Goal: Task Accomplishment & Management: Manage account settings

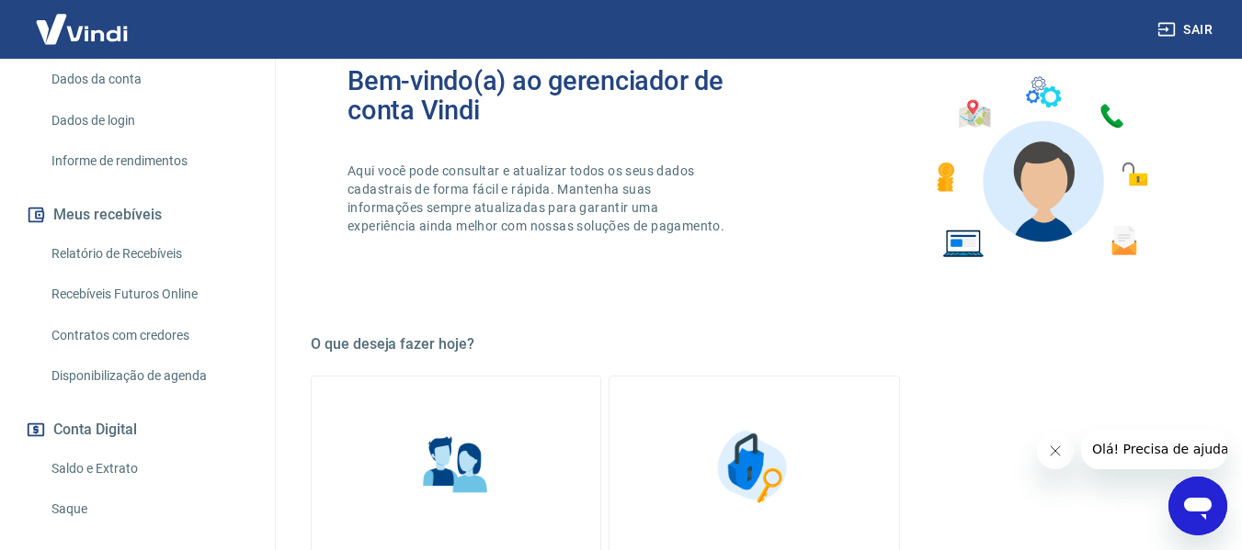
scroll to position [289, 0]
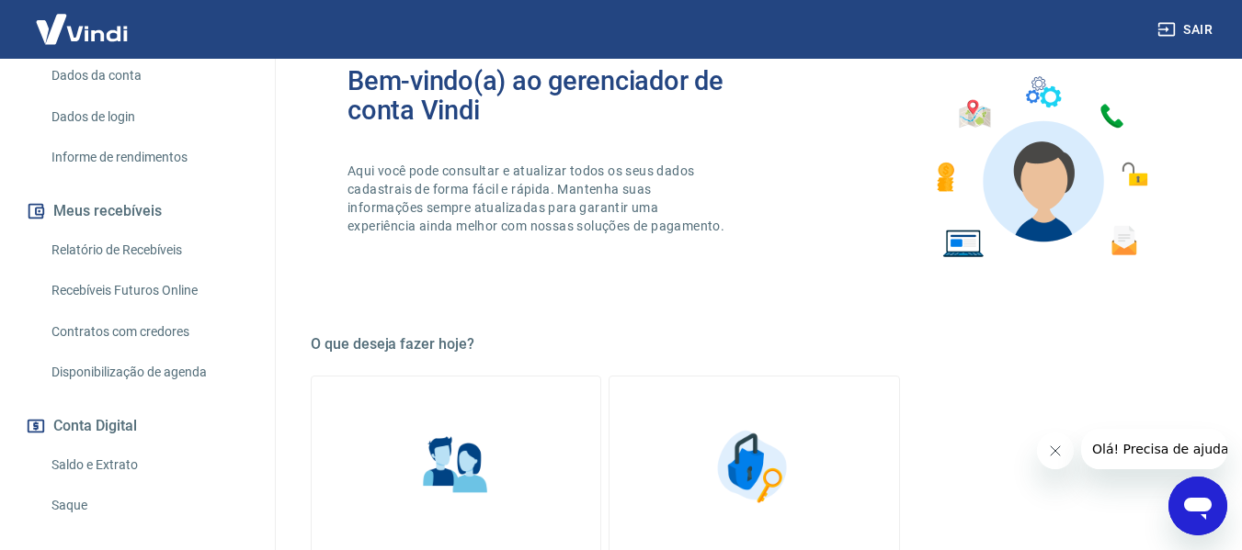
click at [91, 450] on link "Saldo e Extrato" at bounding box center [148, 466] width 209 height 38
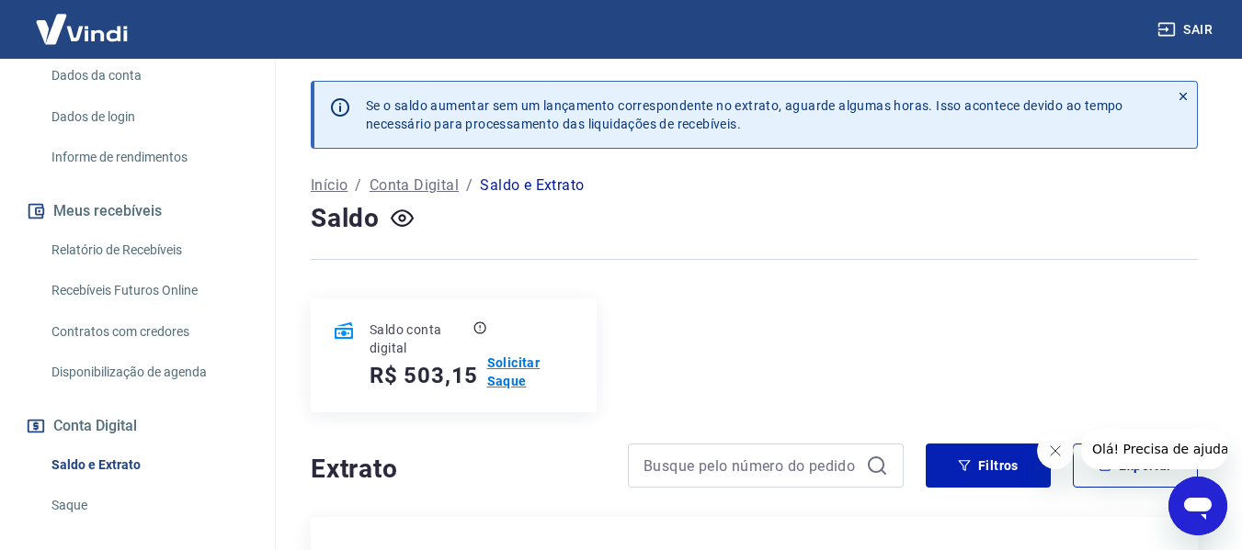
click at [514, 358] on p "Solicitar Saque" at bounding box center [530, 372] width 87 height 37
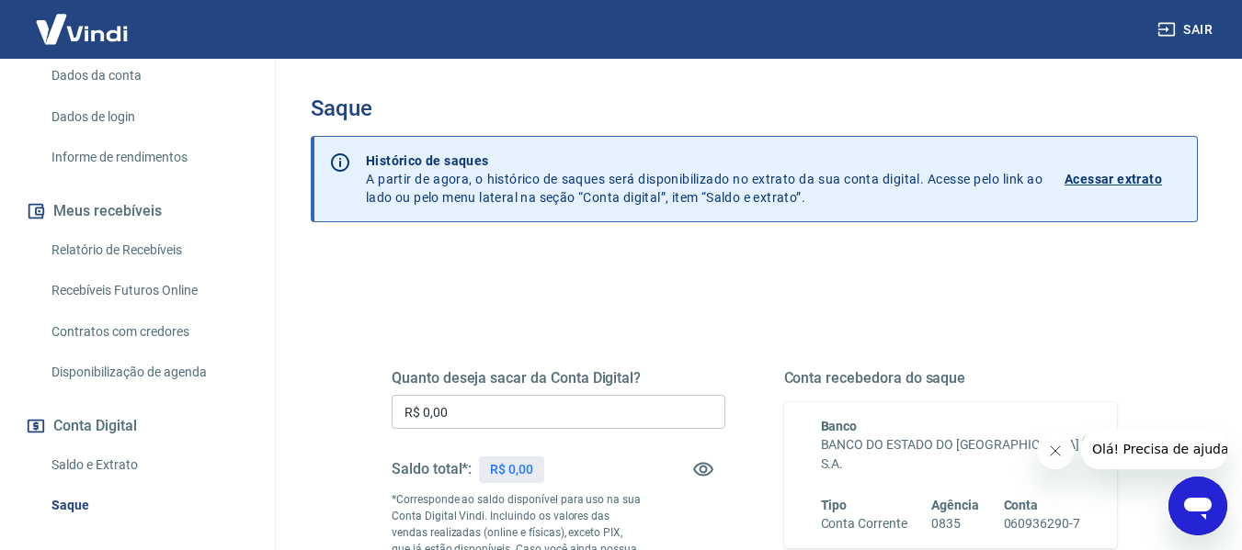
click at [493, 398] on input "R$ 0,00" at bounding box center [558, 412] width 334 height 34
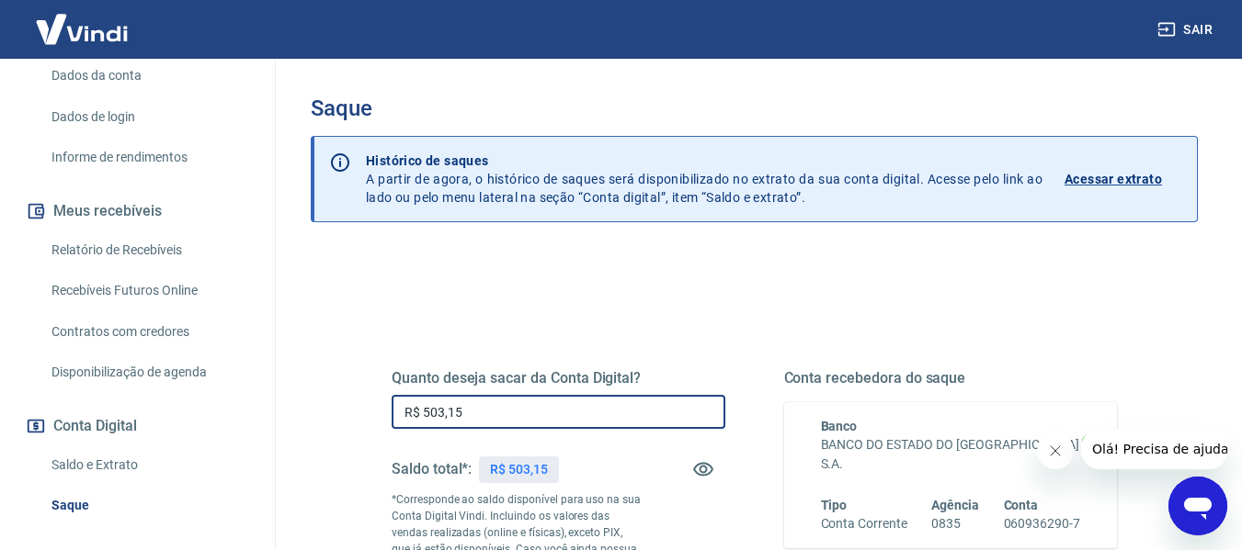
type input "R$ 503,15"
click at [780, 485] on div "Quanto deseja sacar da Conta Digital? R$ 503,15 ​ Saldo total*: R$ 503,15 *Corr…" at bounding box center [753, 500] width 725 height 263
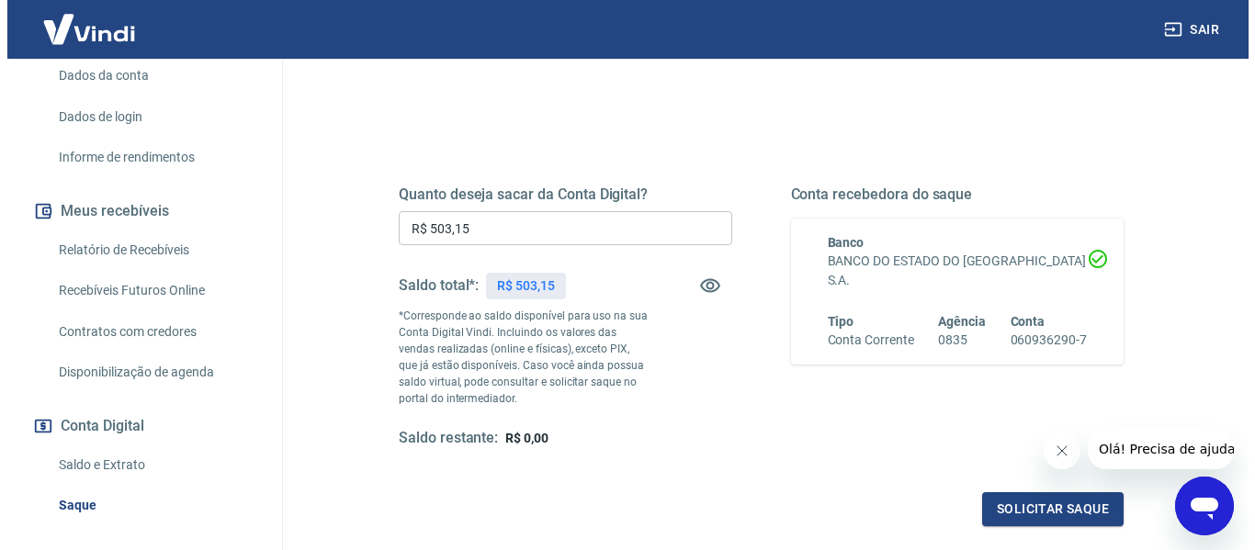
scroll to position [221, 0]
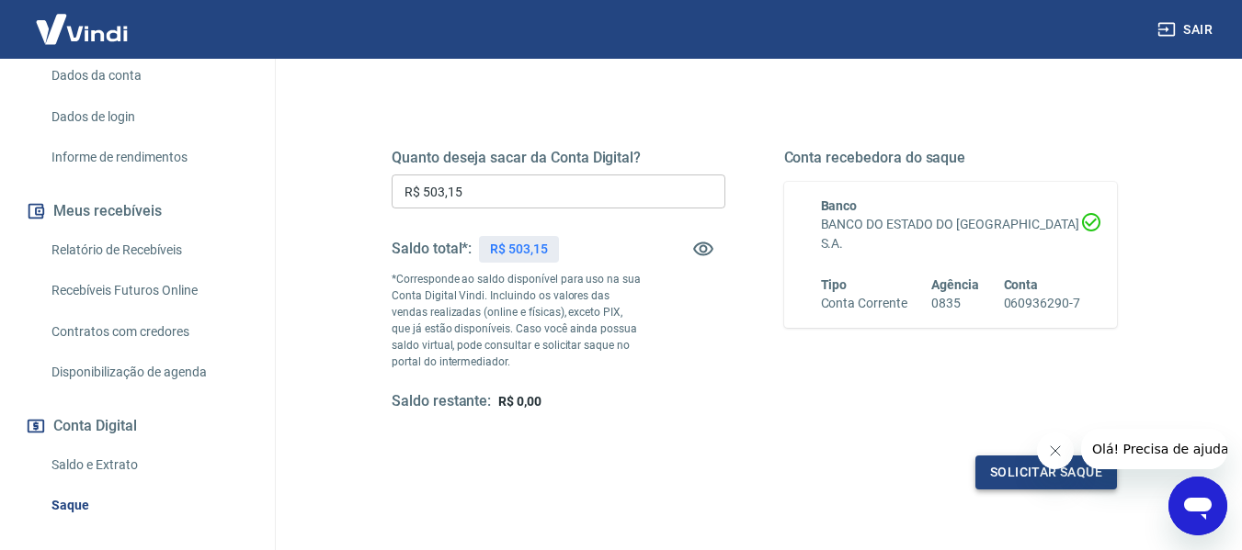
click at [1010, 464] on button "Solicitar saque" at bounding box center [1046, 473] width 142 height 34
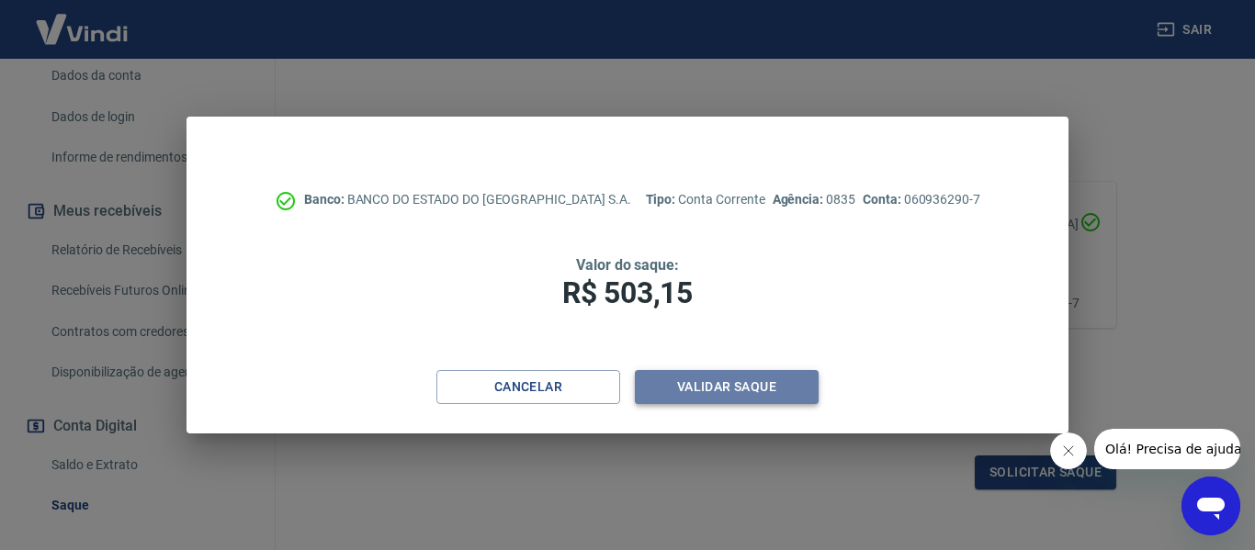
click at [698, 384] on button "Validar saque" at bounding box center [727, 387] width 184 height 34
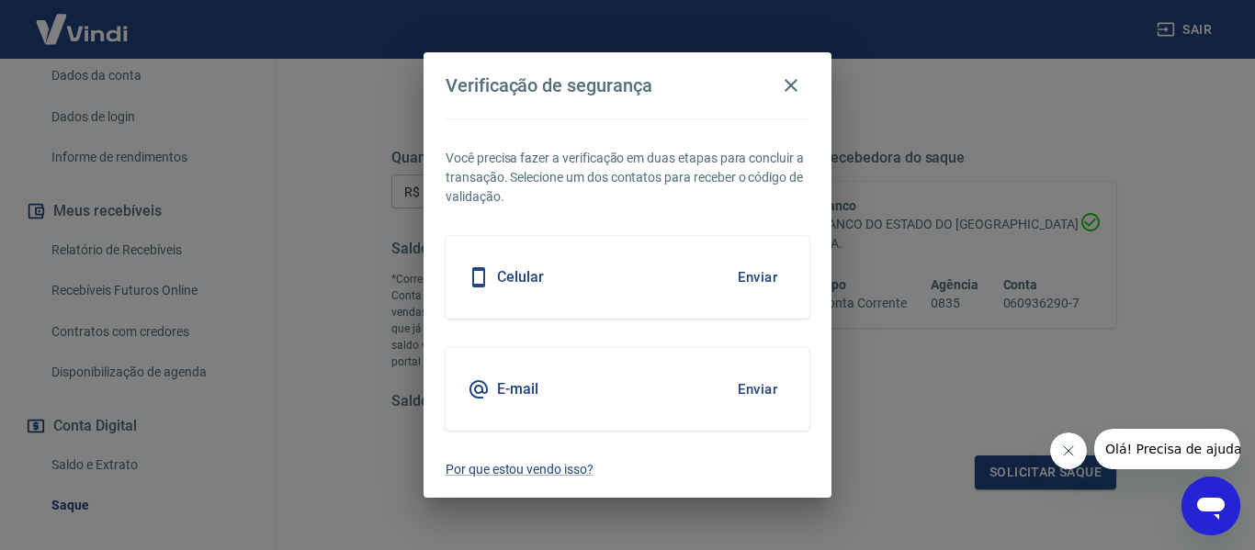
click at [750, 281] on button "Enviar" at bounding box center [758, 277] width 60 height 39
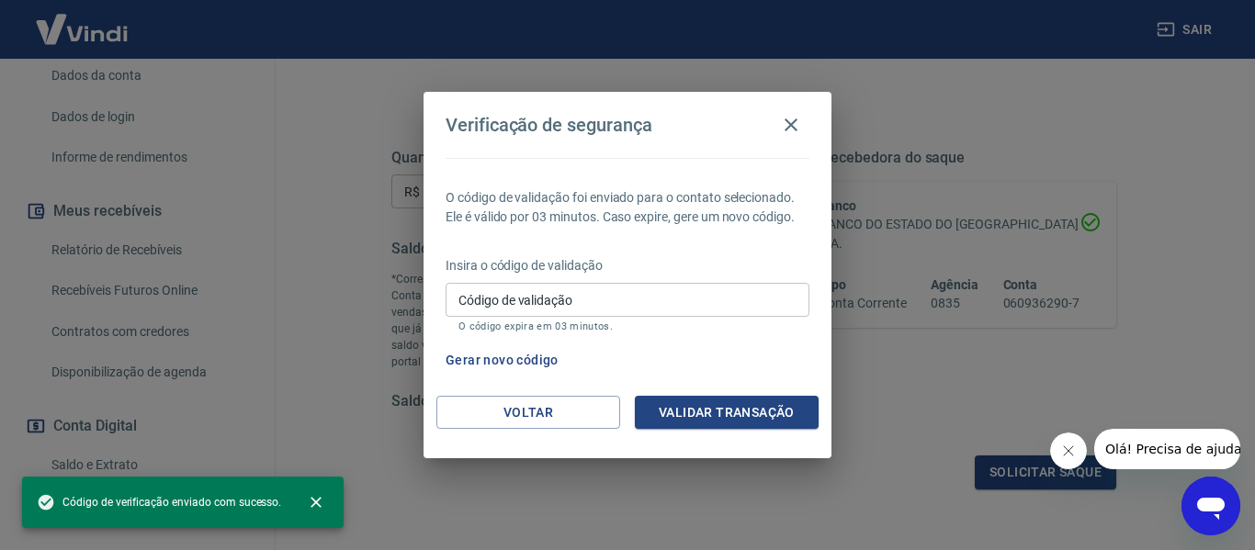
click at [752, 266] on p "Insira o código de validação" at bounding box center [628, 265] width 364 height 19
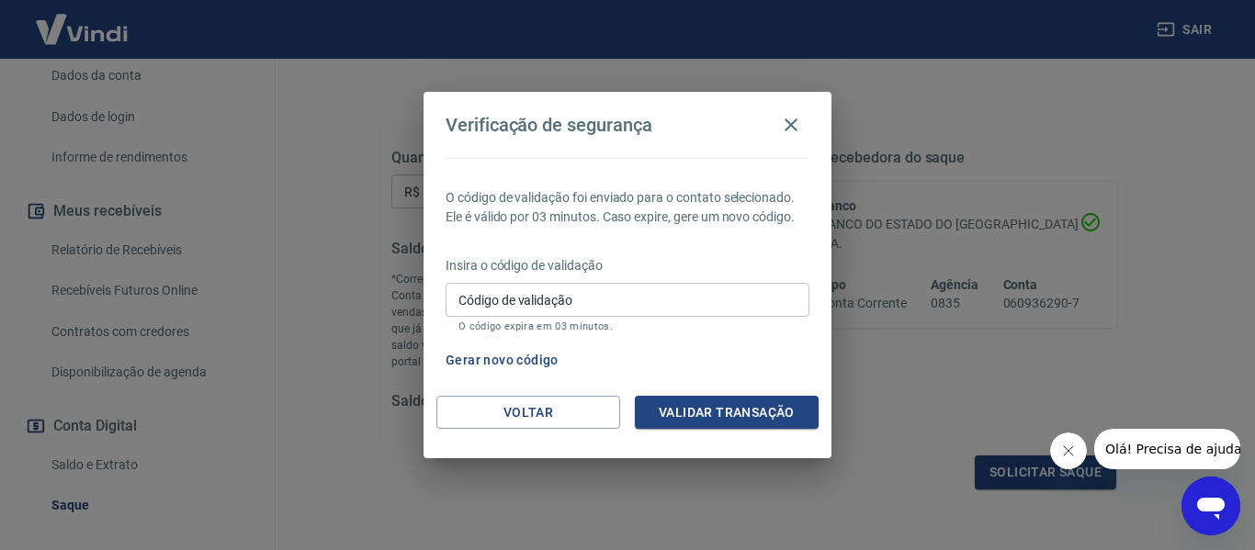
click at [628, 297] on input "Código de validação" at bounding box center [628, 300] width 364 height 34
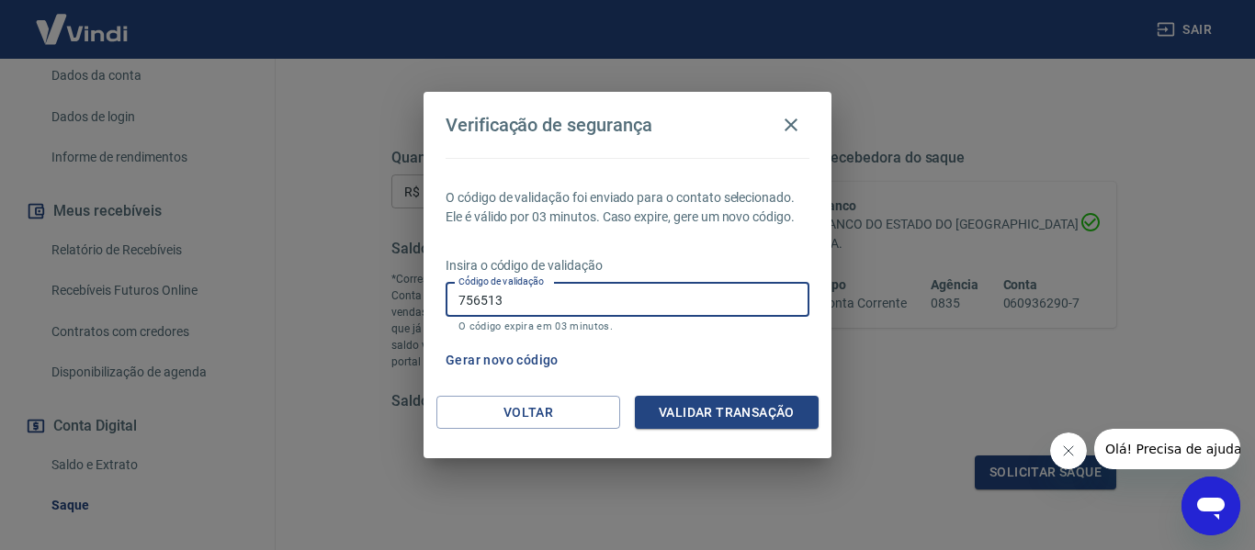
type input "756513"
click at [735, 407] on button "Validar transação" at bounding box center [727, 413] width 184 height 34
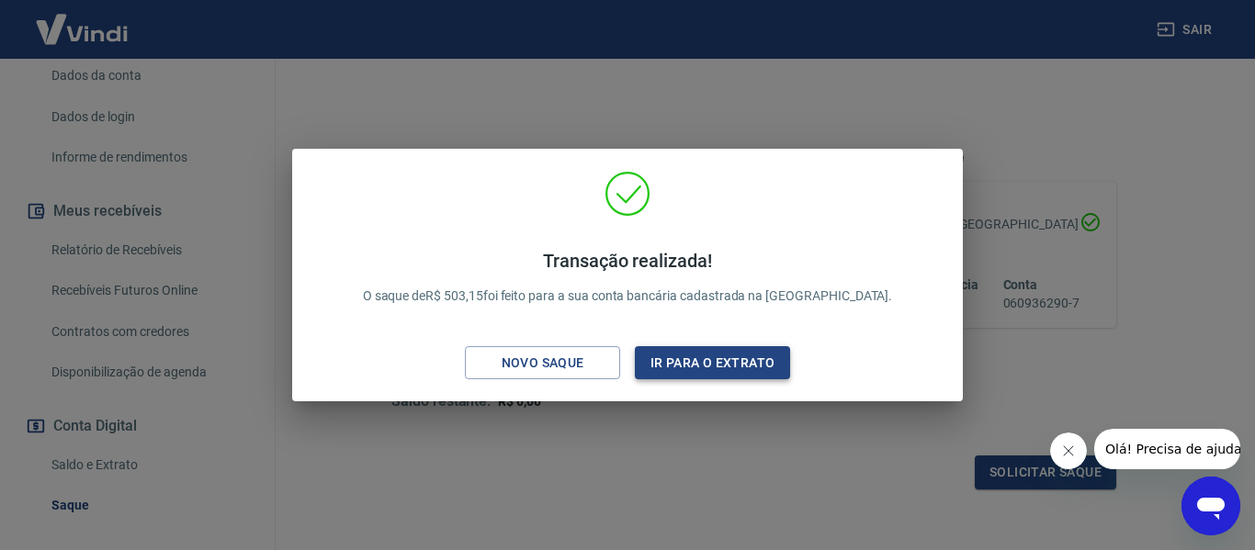
click at [698, 364] on button "Ir para o extrato" at bounding box center [712, 363] width 155 height 34
